Goal: Browse casually

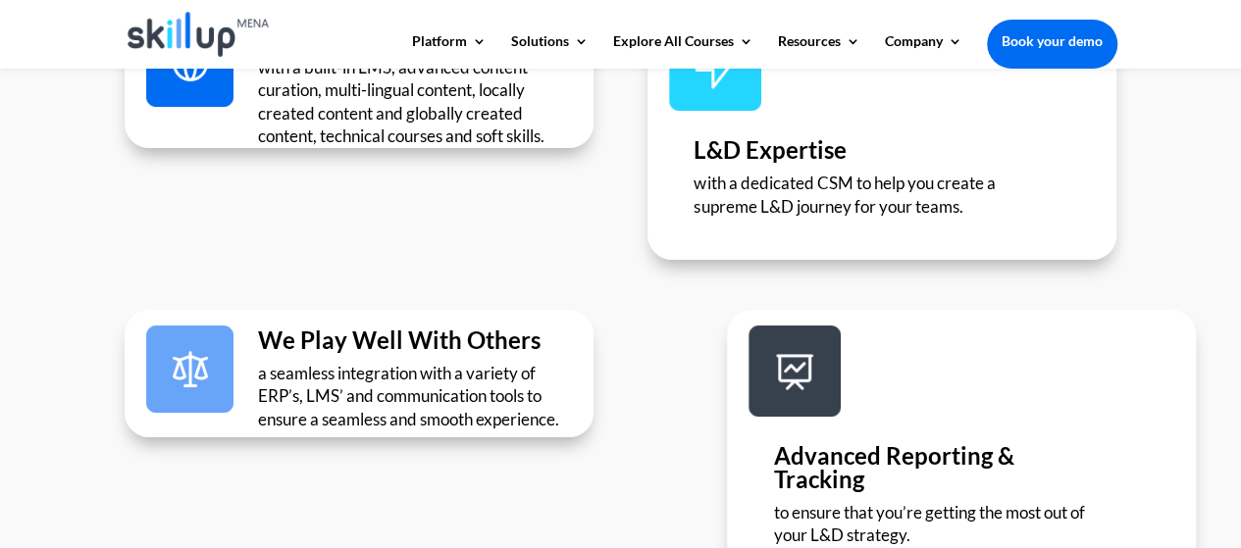
scroll to position [3753, 0]
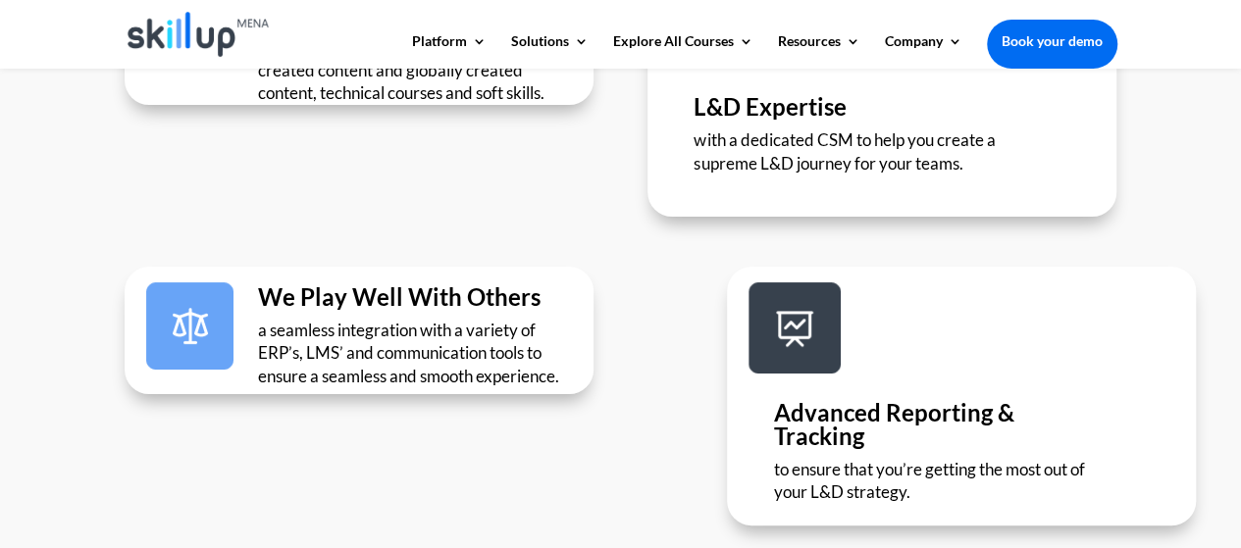
click at [544, 267] on div "We Play Well With Others a seamless integration with a variety of ERP’s, LMS’ a…" at bounding box center [359, 331] width 469 height 128
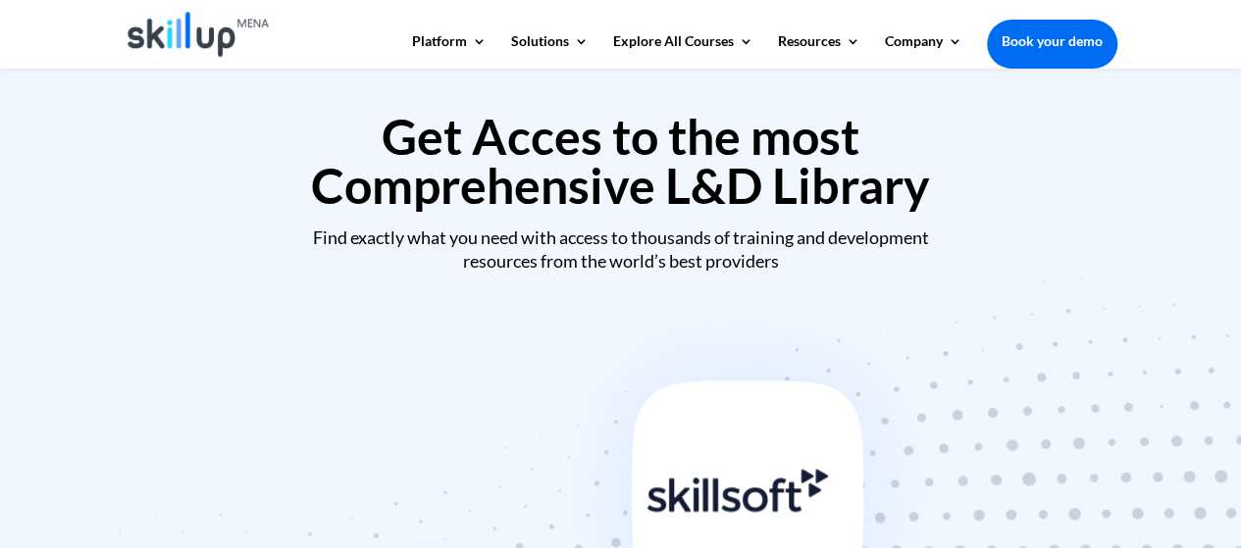
scroll to position [0, 0]
